Goal: Information Seeking & Learning: Learn about a topic

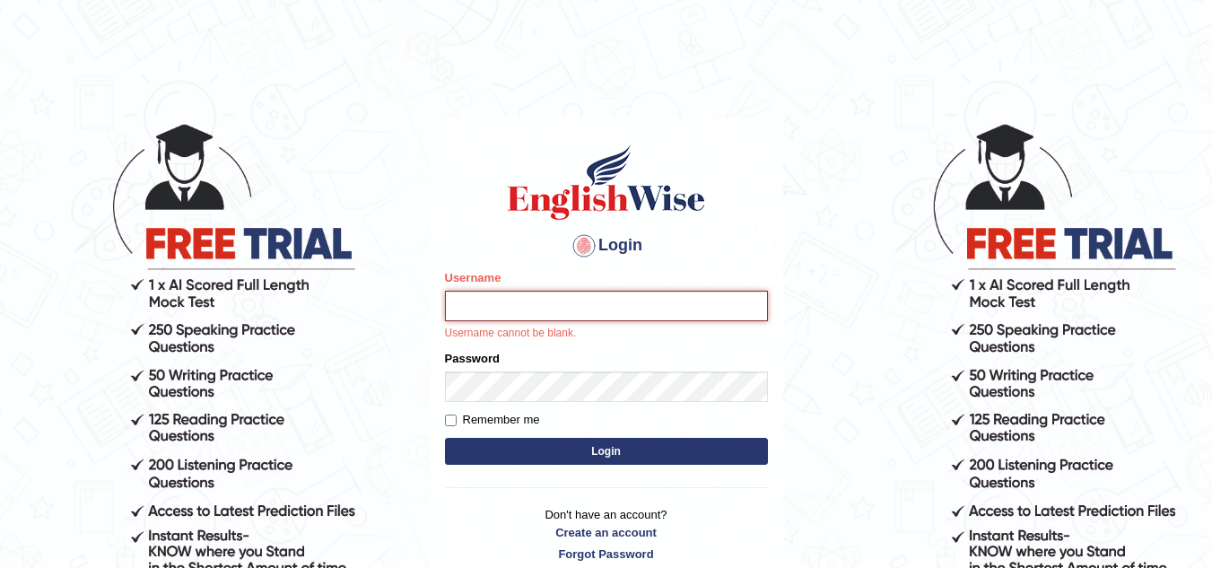
type input "sk247289"
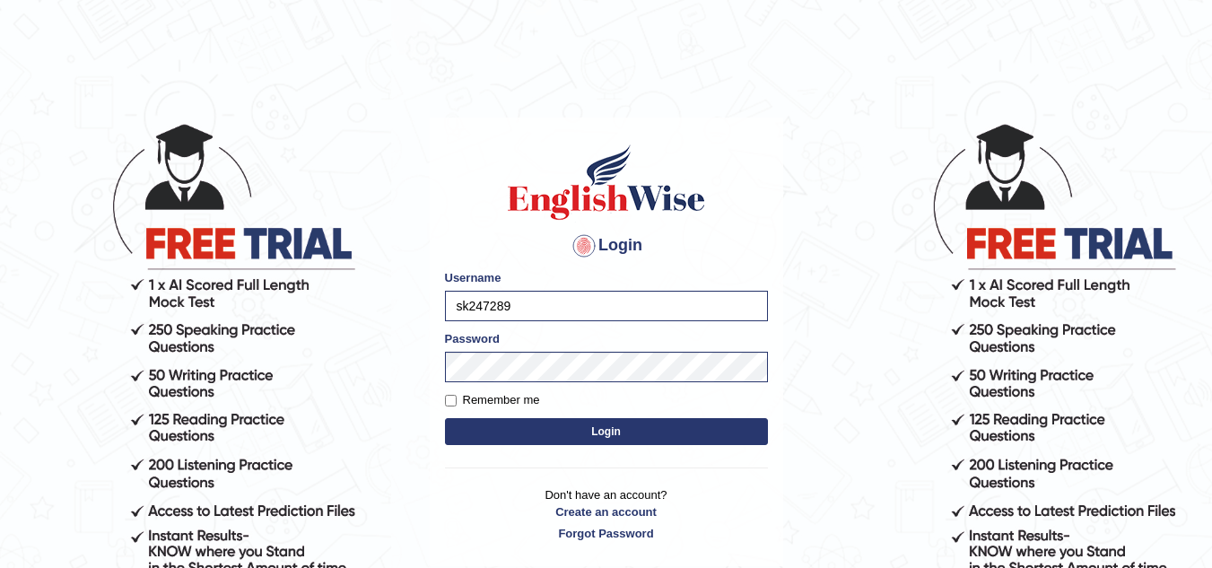
click at [588, 433] on button "Login" at bounding box center [606, 431] width 323 height 27
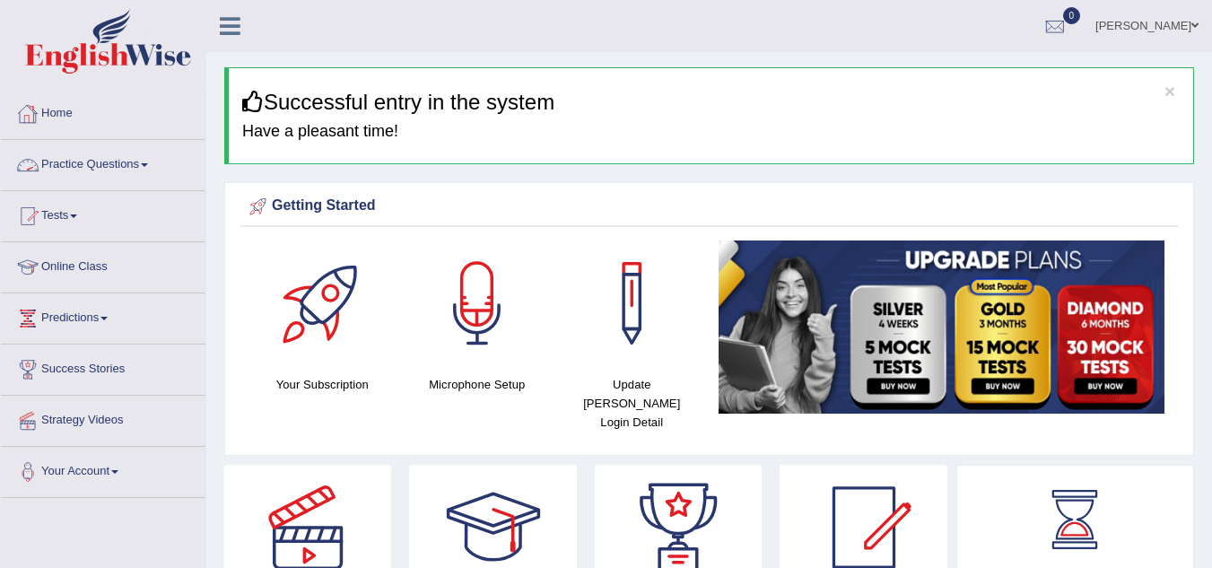
click at [108, 169] on link "Practice Questions" at bounding box center [103, 162] width 204 height 45
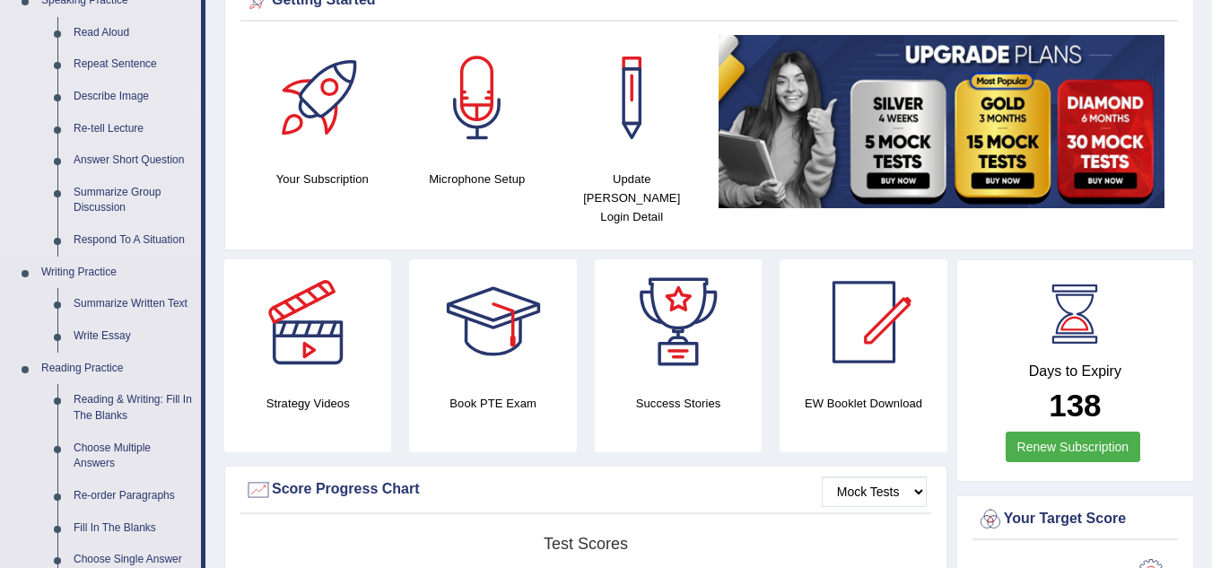
scroll to position [341, 0]
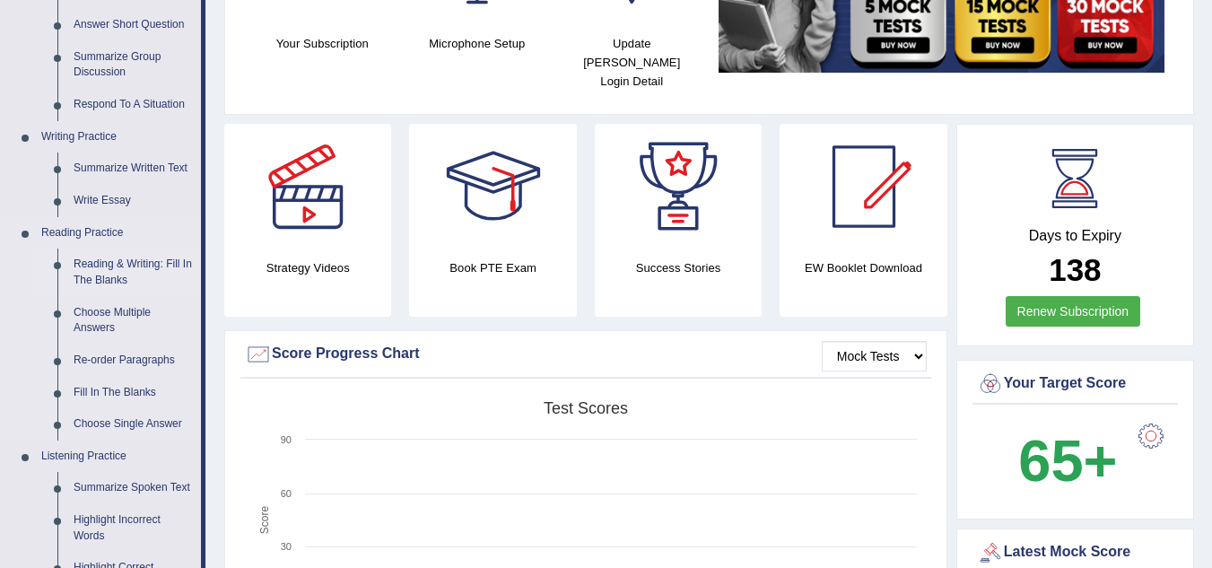
click at [111, 264] on link "Reading & Writing: Fill In The Blanks" at bounding box center [132, 272] width 135 height 48
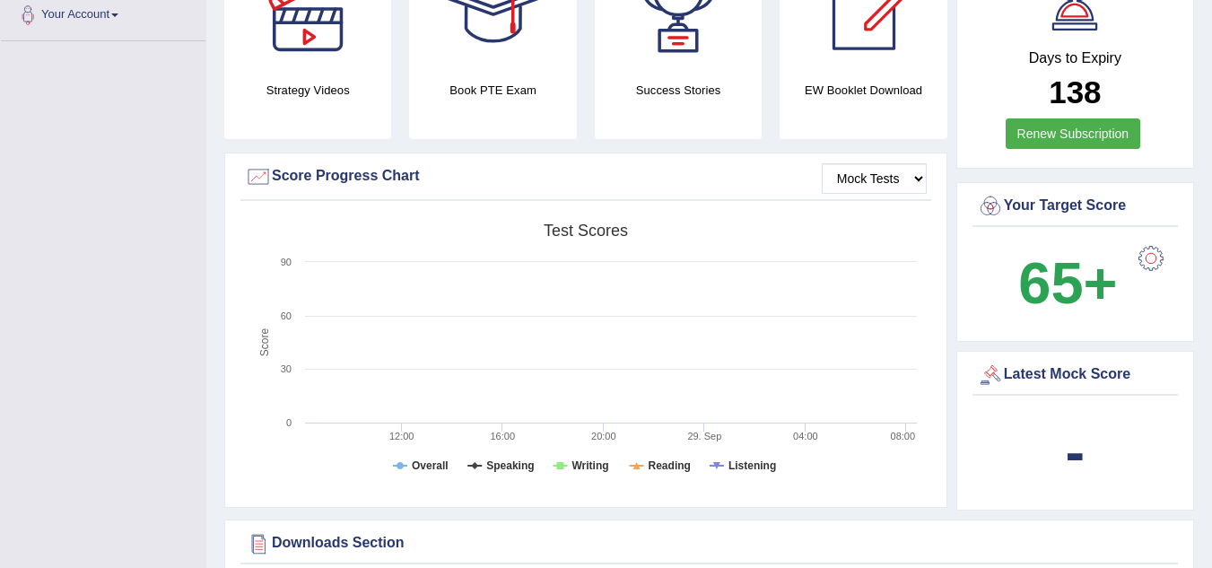
scroll to position [639, 0]
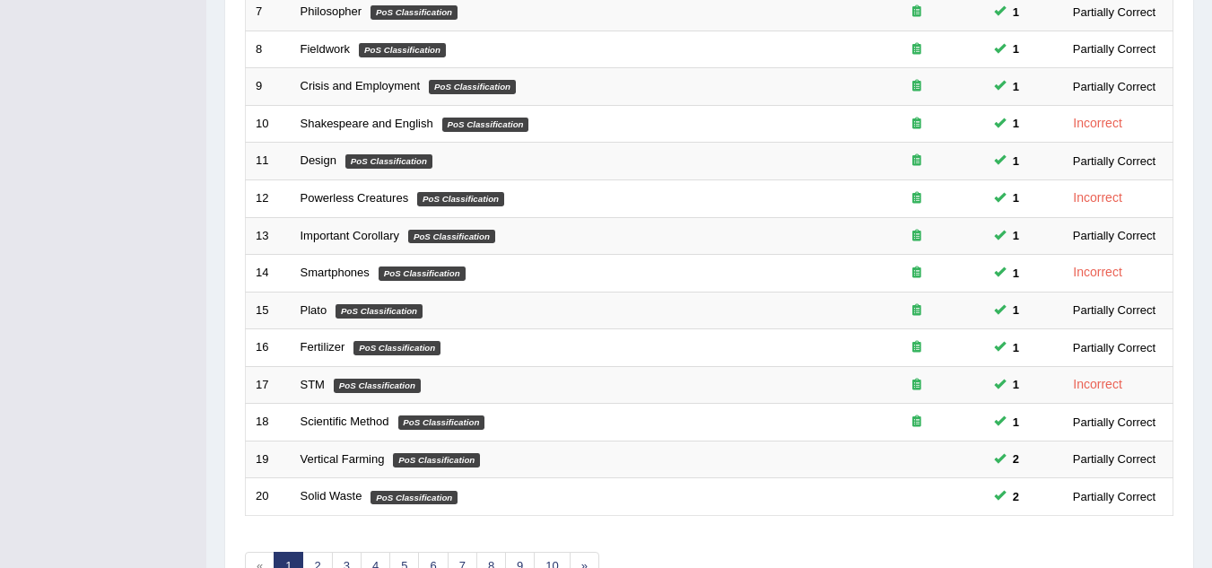
scroll to position [620, 0]
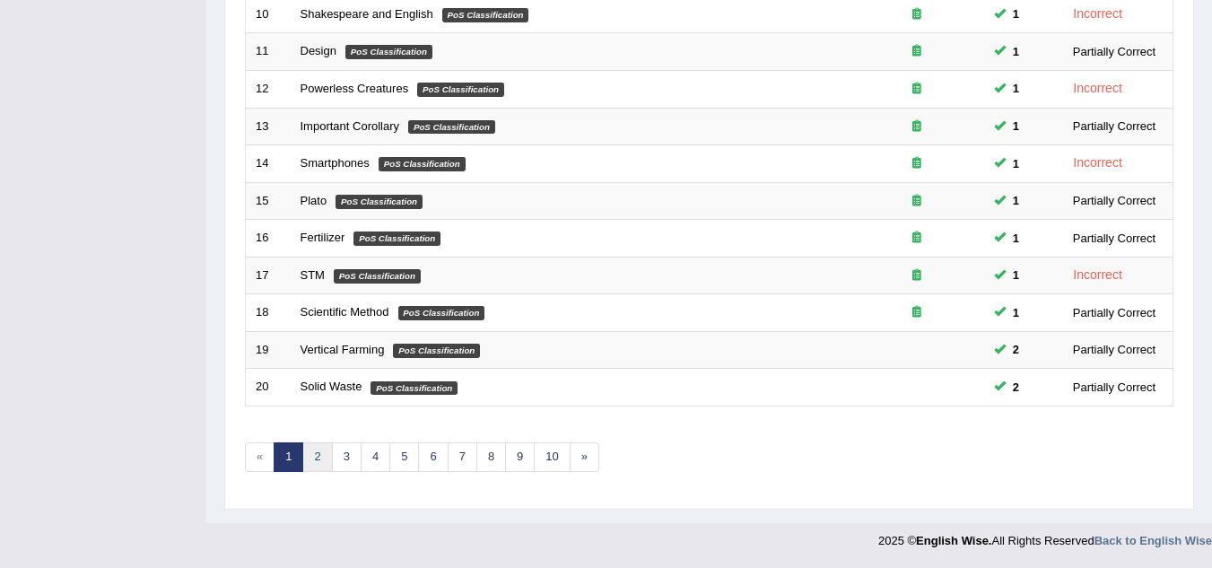
click at [320, 453] on link "2" at bounding box center [317, 457] width 30 height 30
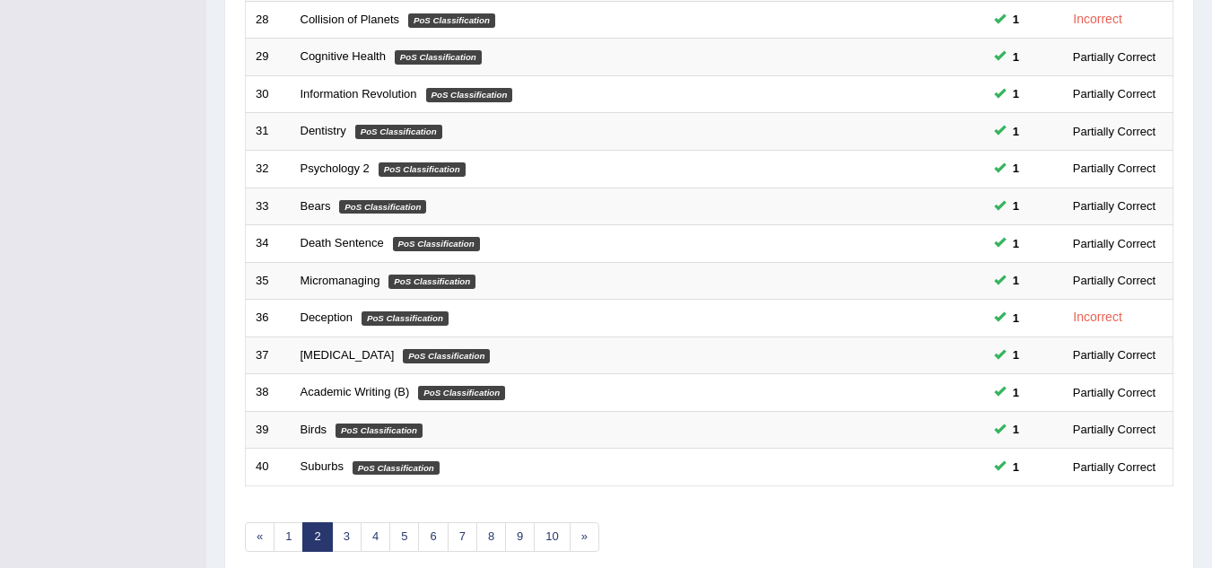
scroll to position [620, 0]
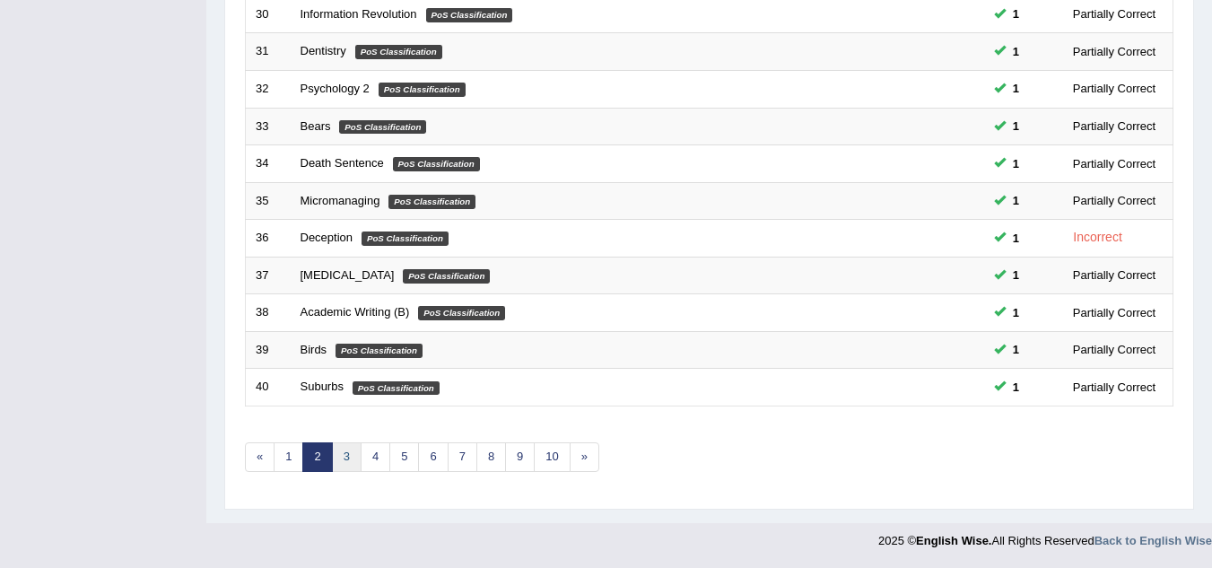
click at [346, 451] on link "3" at bounding box center [347, 457] width 30 height 30
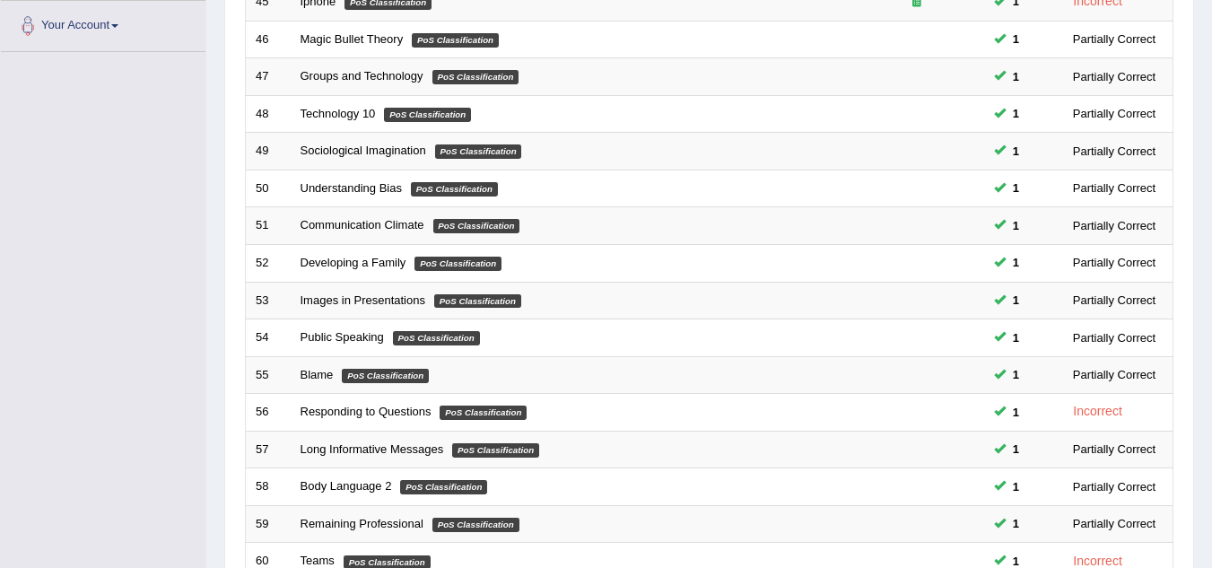
scroll to position [620, 0]
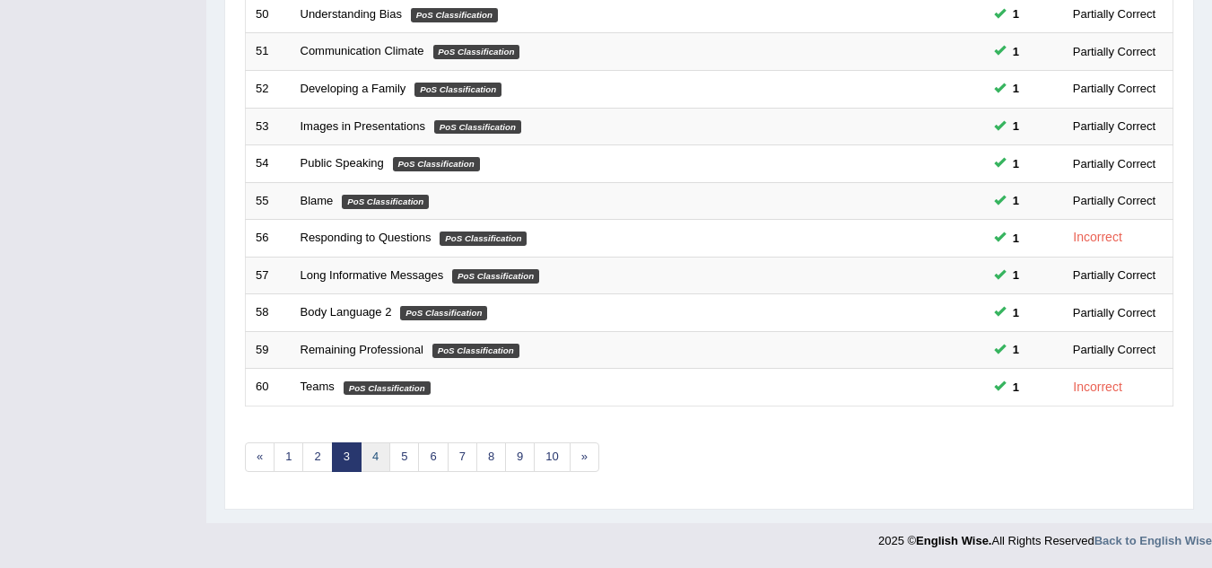
click at [375, 451] on link "4" at bounding box center [376, 457] width 30 height 30
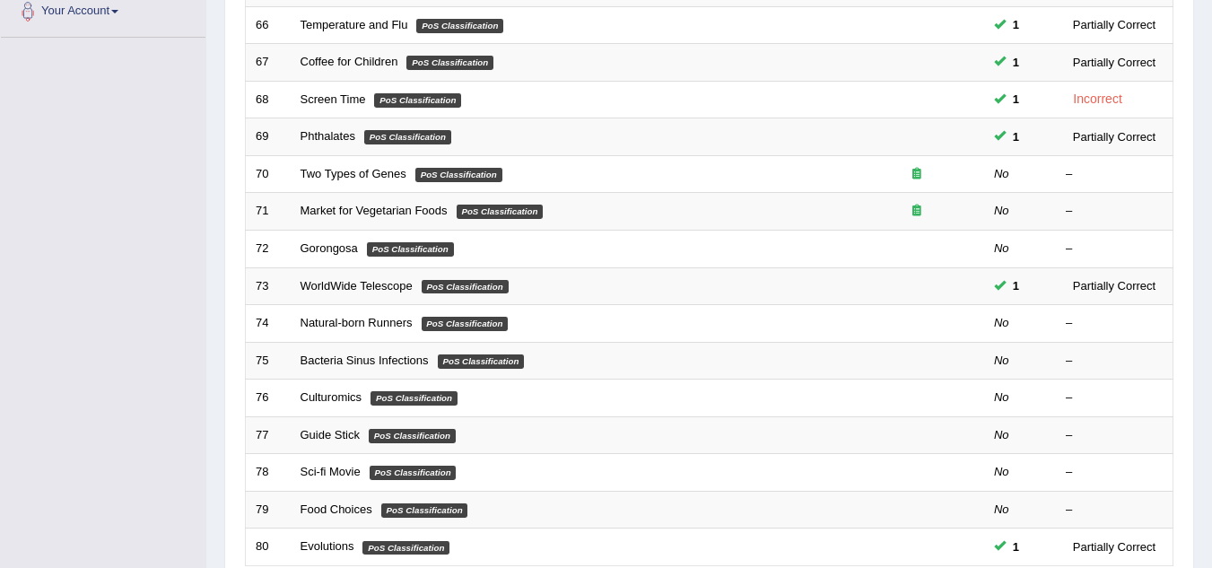
scroll to position [461, 0]
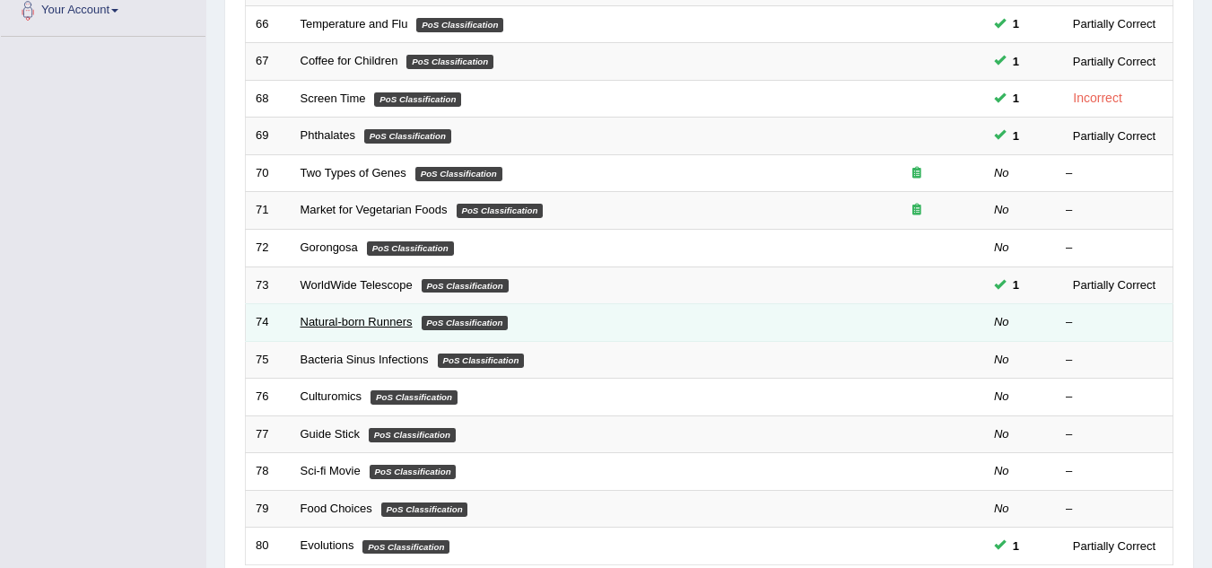
click at [352, 324] on link "Natural-born Runners" at bounding box center [356, 321] width 112 height 13
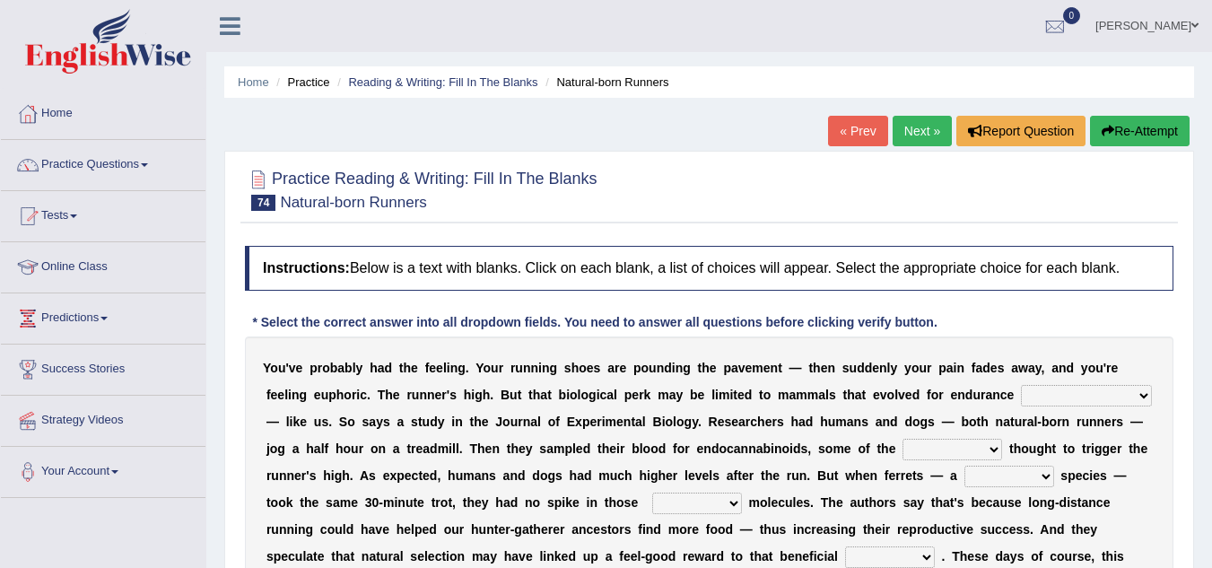
click at [136, 156] on link "Practice Questions" at bounding box center [103, 162] width 204 height 45
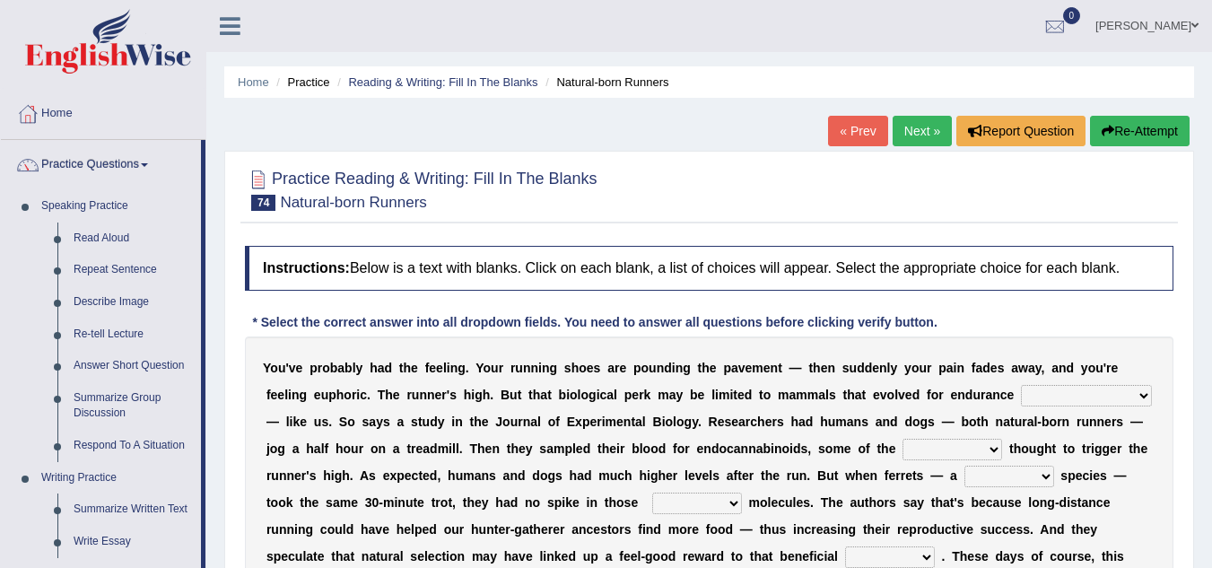
click at [958, 196] on div at bounding box center [709, 188] width 928 height 55
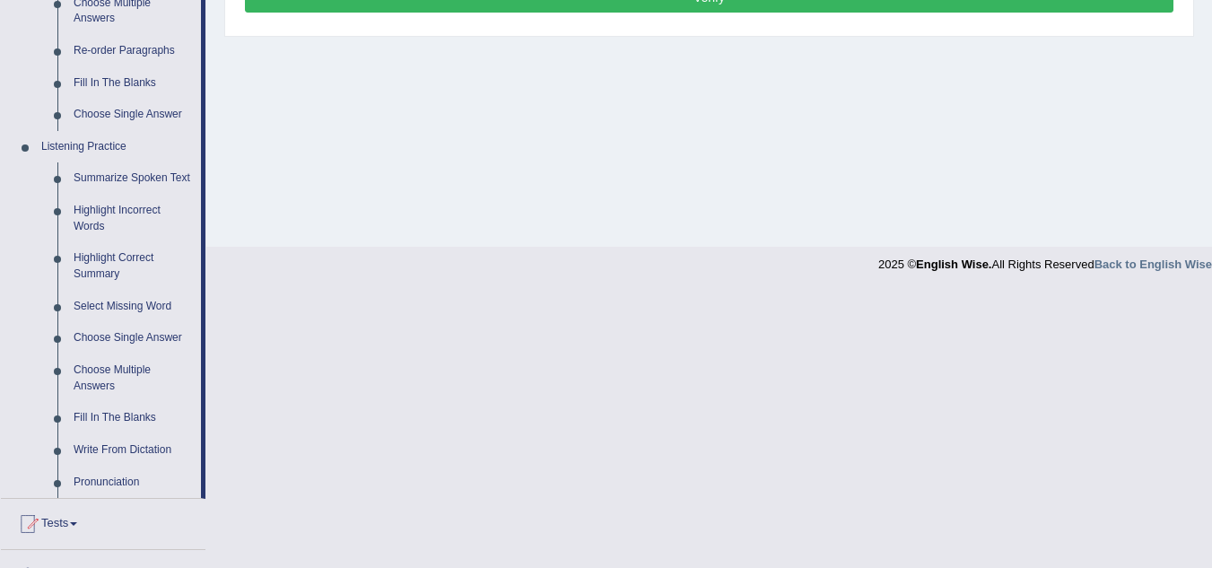
scroll to position [651, 0]
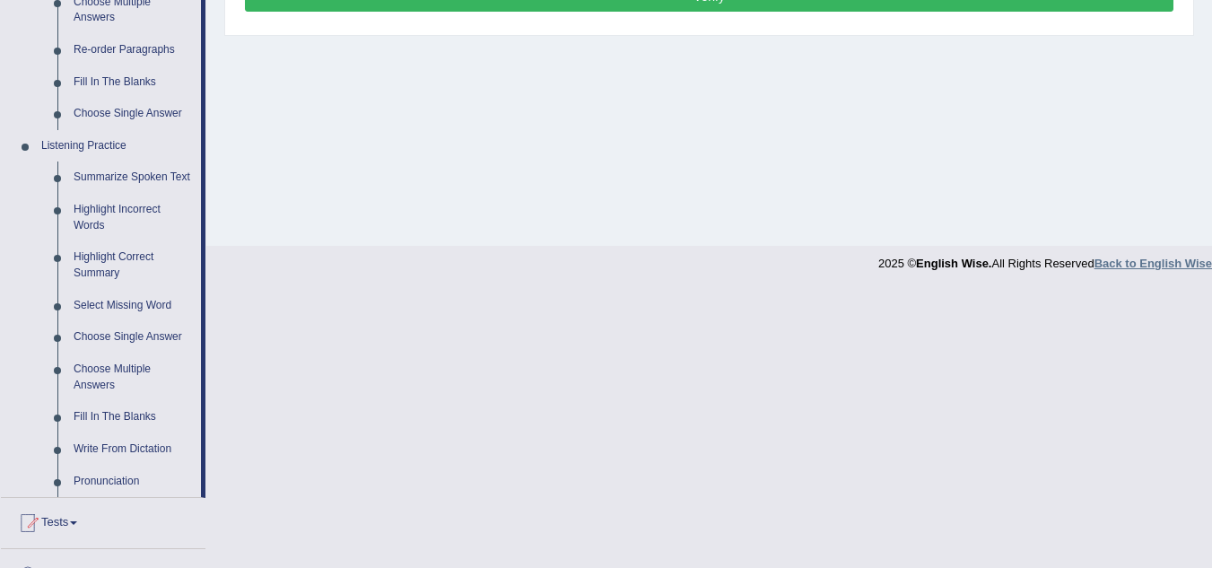
click at [1151, 260] on strong "Back to English Wise" at bounding box center [1152, 262] width 117 height 13
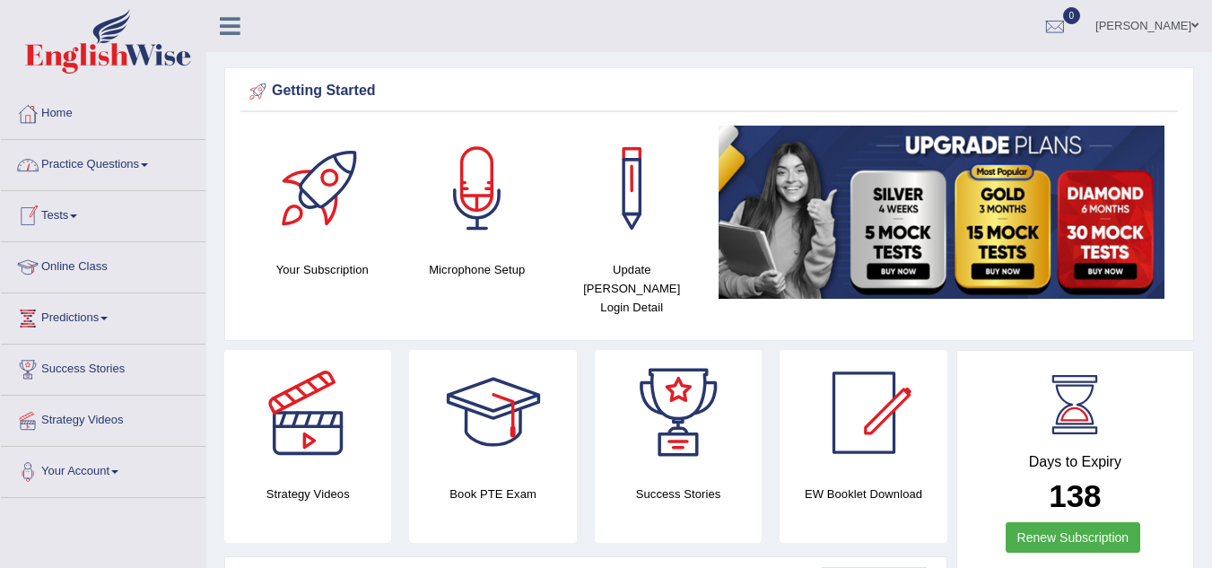
click at [77, 227] on link "Tests" at bounding box center [103, 213] width 204 height 45
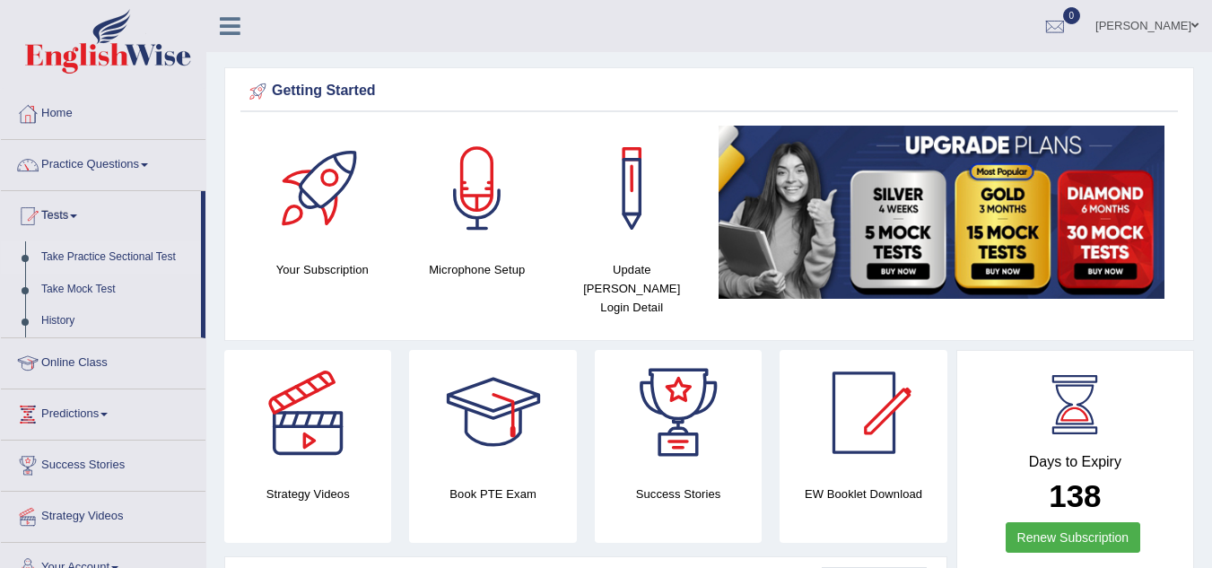
click at [92, 256] on link "Take Practice Sectional Test" at bounding box center [117, 257] width 168 height 32
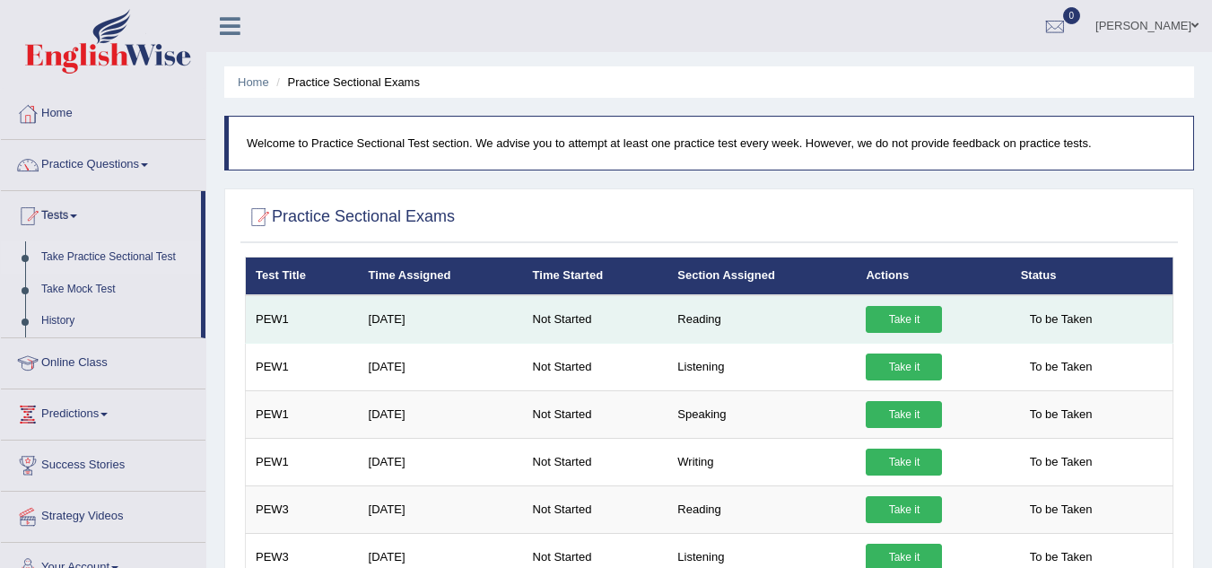
click at [906, 312] on link "Take it" at bounding box center [903, 319] width 76 height 27
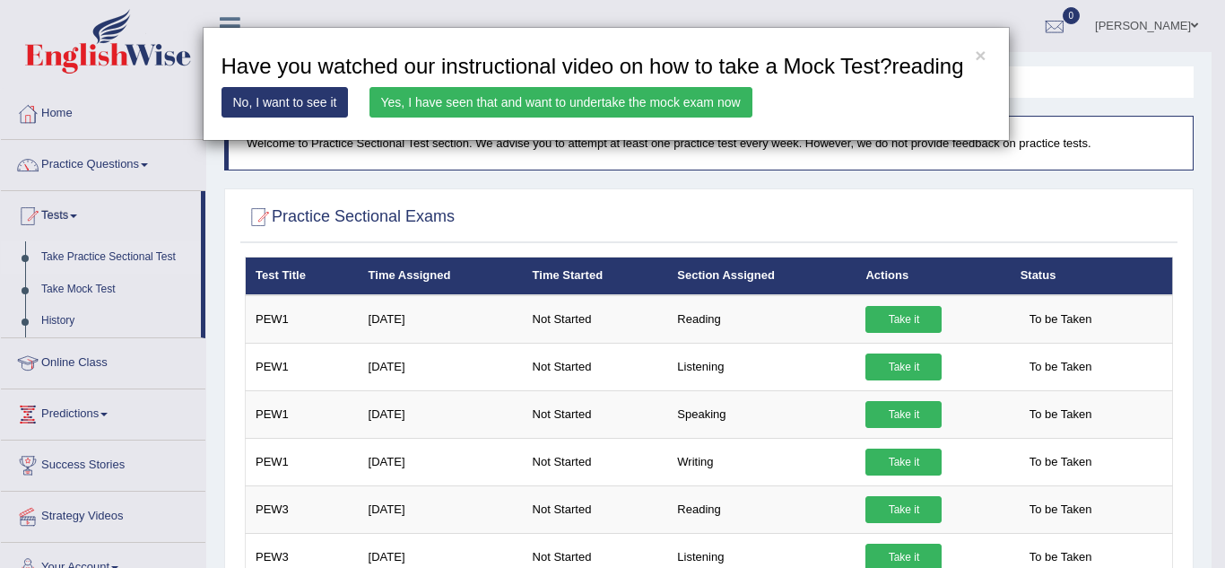
click at [311, 101] on link "No, I want to see it" at bounding box center [285, 102] width 127 height 30
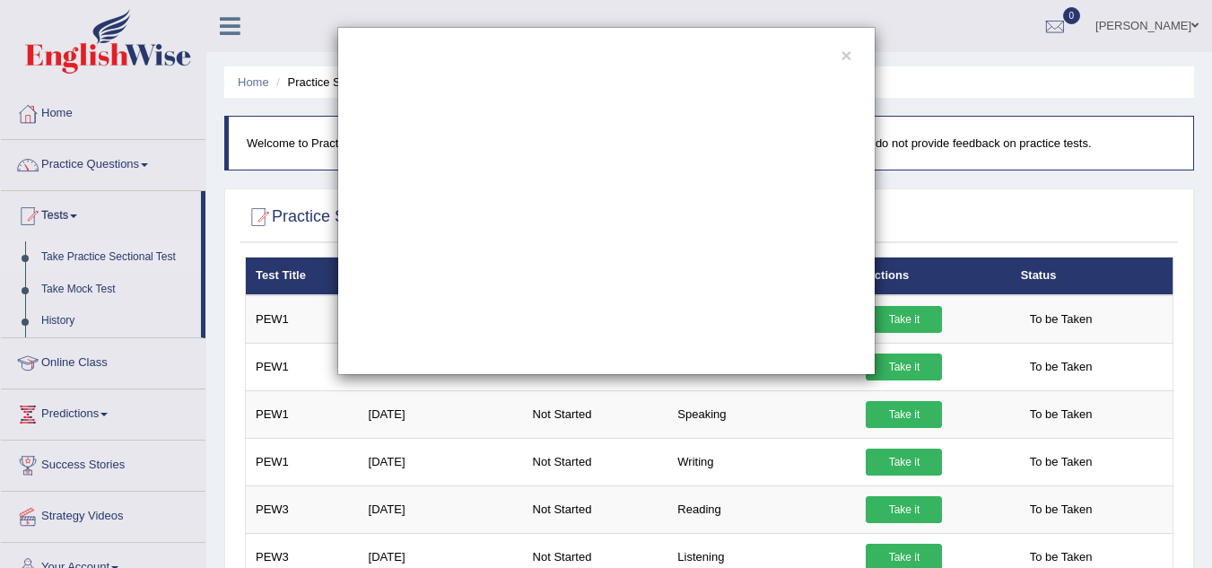
click at [839, 56] on div "×" at bounding box center [606, 201] width 538 height 348
click at [842, 58] on button "×" at bounding box center [845, 55] width 11 height 19
